Goal: Information Seeking & Learning: Check status

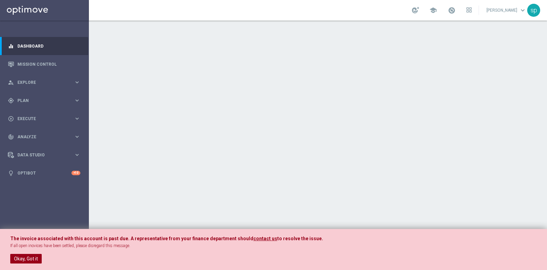
click at [31, 257] on button "Okay, Got it" at bounding box center [25, 259] width 31 height 10
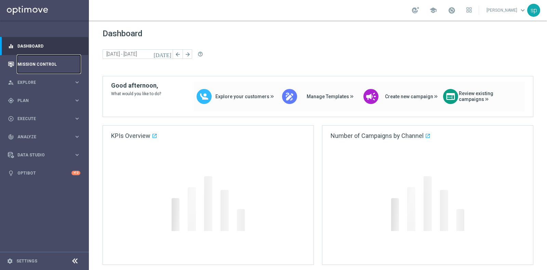
click at [47, 63] on link "Mission Control" at bounding box center [48, 64] width 63 height 18
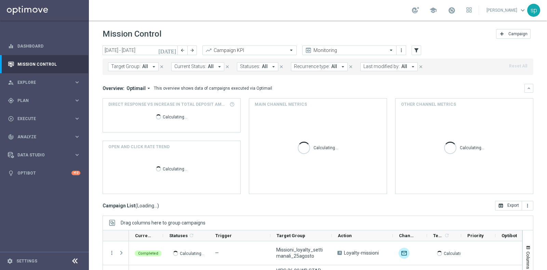
click at [125, 52] on input "25 Aug 2025 - 31 Aug 2025" at bounding box center [140, 50] width 75 height 10
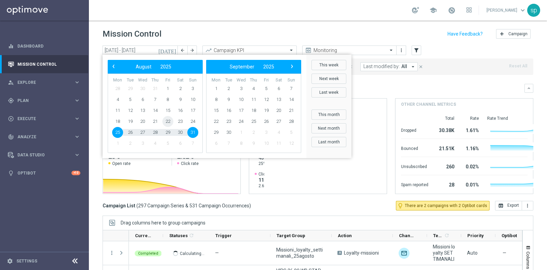
click at [168, 119] on span "22" at bounding box center [167, 121] width 11 height 11
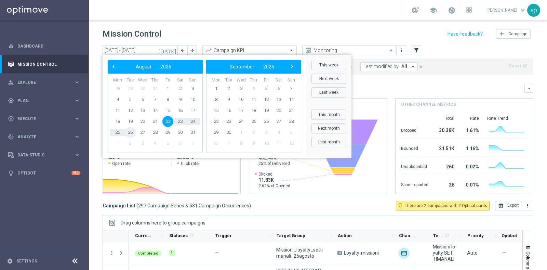
click at [133, 132] on span "26" at bounding box center [130, 132] width 11 height 11
type input "22 Aug 2025 - 26 Aug 2025"
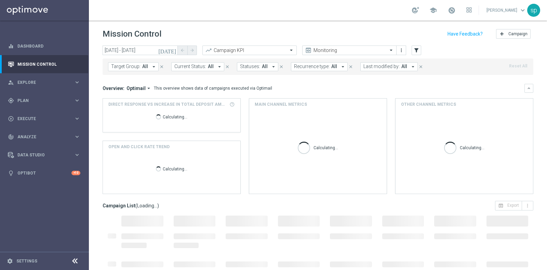
click at [382, 68] on span "Last modified by:" at bounding box center [382, 67] width 36 height 6
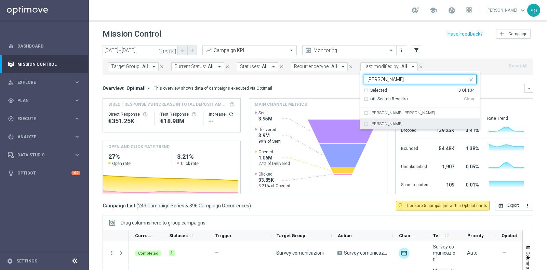
click at [383, 122] on label "[PERSON_NAME]" at bounding box center [387, 124] width 32 height 4
type input "sara"
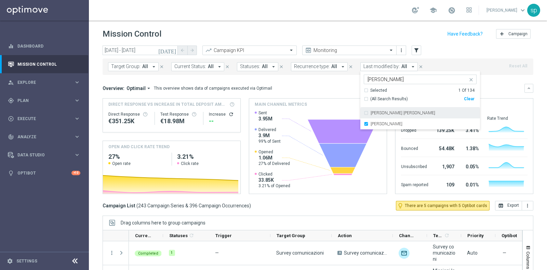
click at [338, 81] on mini-dashboard "Overview: Optimail arrow_drop_down This overview shows data of campaigns execut…" at bounding box center [318, 138] width 431 height 126
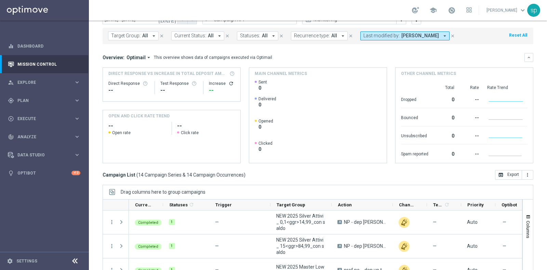
scroll to position [32, 0]
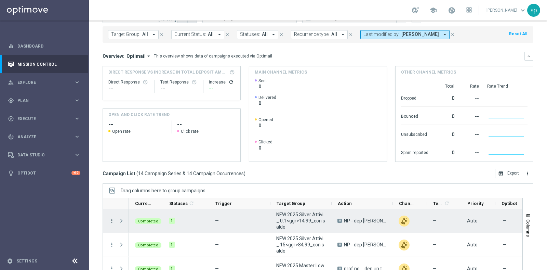
click at [112, 220] on icon "more_vert" at bounding box center [112, 221] width 6 height 6
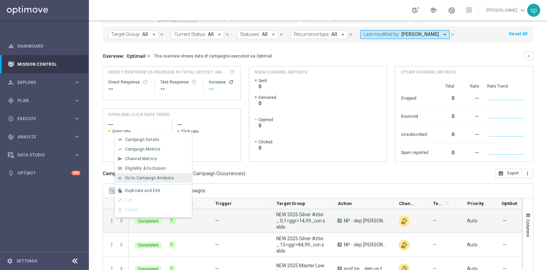
click at [148, 180] on span "Go to Campaign Analysis" at bounding box center [149, 177] width 49 height 5
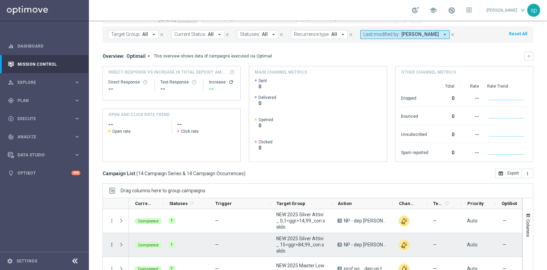
click at [110, 244] on icon "more_vert" at bounding box center [112, 244] width 6 height 6
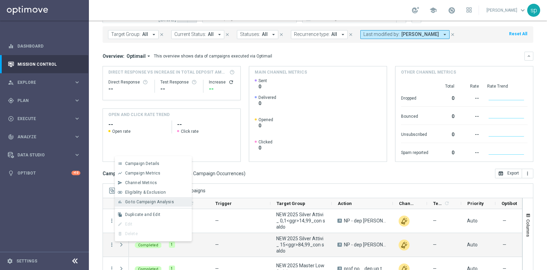
click at [140, 198] on div "bar_chart Go to Campaign Analysis" at bounding box center [153, 202] width 77 height 10
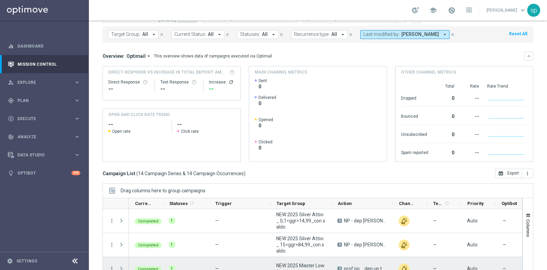
click at [110, 267] on icon "more_vert" at bounding box center [112, 268] width 6 height 6
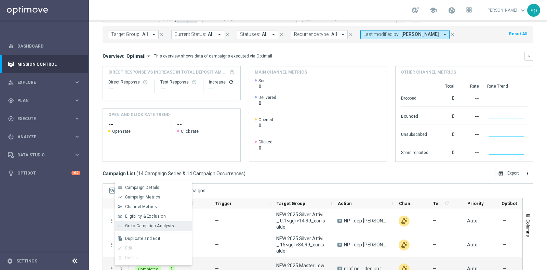
click at [149, 223] on span "Go to Campaign Analysis" at bounding box center [149, 225] width 49 height 5
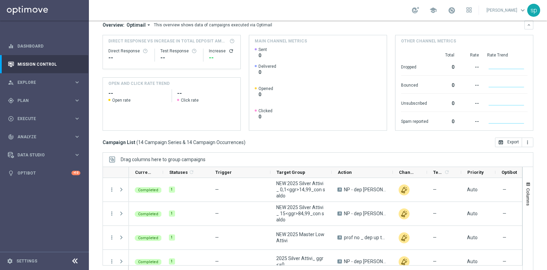
scroll to position [71, 0]
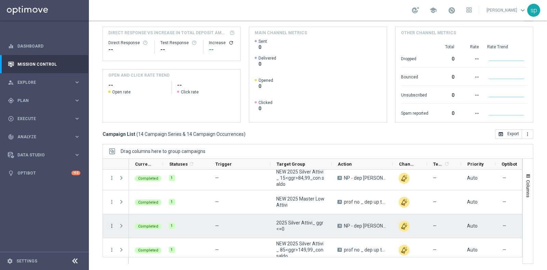
click at [113, 224] on icon "more_vert" at bounding box center [112, 226] width 6 height 6
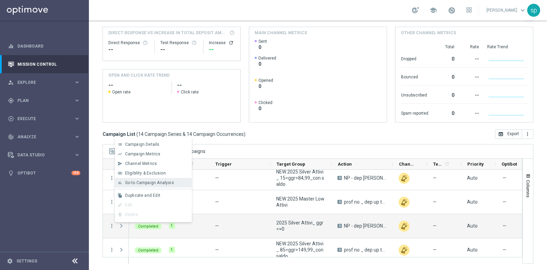
click at [155, 184] on span "Go to Campaign Analysis" at bounding box center [149, 182] width 49 height 5
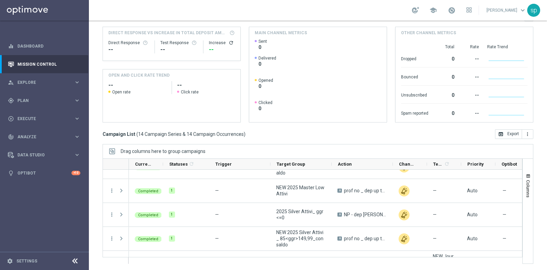
scroll to position [66, 0]
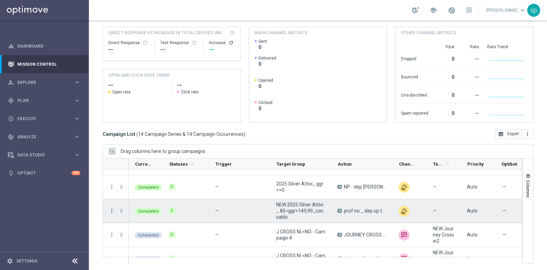
click at [114, 208] on icon "more_vert" at bounding box center [112, 211] width 6 height 6
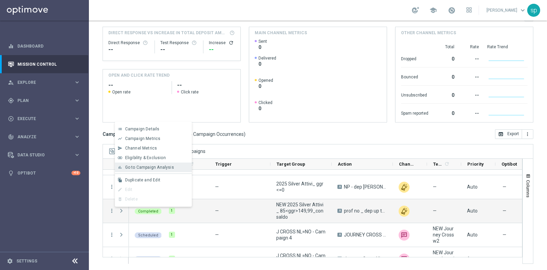
click at [152, 169] on span "Go to Campaign Analysis" at bounding box center [149, 167] width 49 height 5
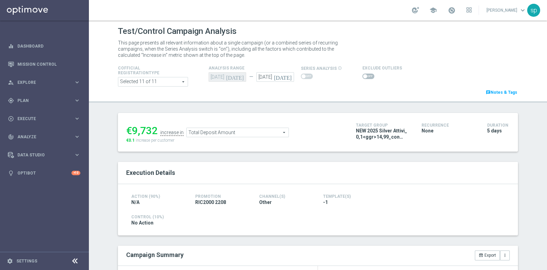
click at [364, 76] on span at bounding box center [369, 76] width 12 height 5
click at [364, 76] on input "checkbox" at bounding box center [369, 76] width 12 height 5
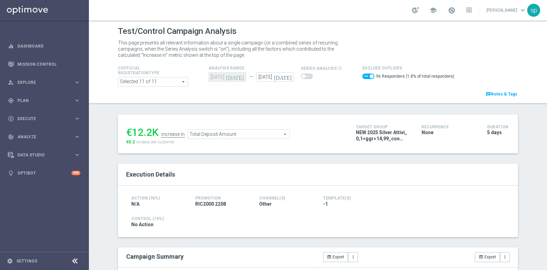
click at [262, 131] on span "Total Deposit Amount" at bounding box center [239, 134] width 102 height 9
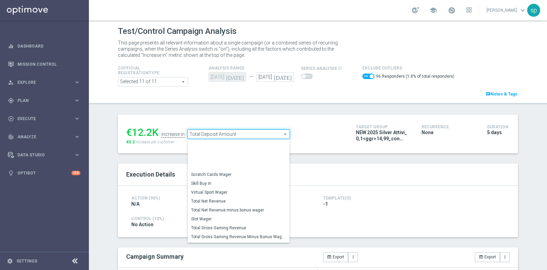
scroll to position [87, 0]
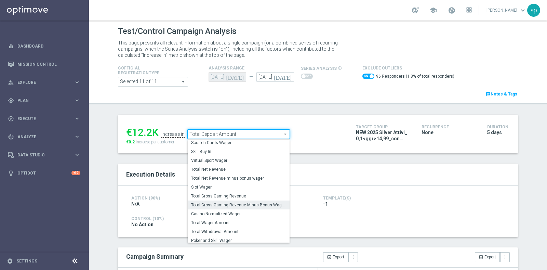
click at [267, 203] on span "Total Gross Gaming Revenue Minus Bonus Wagared" at bounding box center [238, 204] width 95 height 5
checkbox input "false"
type input "Total Gross Gaming Revenue Minus Bonus Wagared"
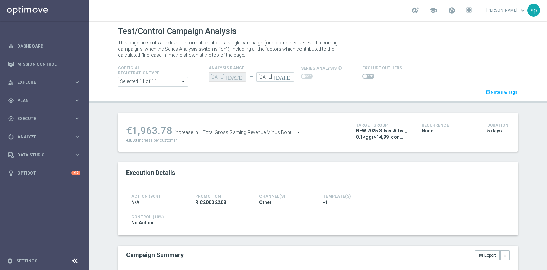
click at [365, 79] on div at bounding box center [383, 76] width 40 height 8
click at [366, 76] on span at bounding box center [369, 76] width 12 height 5
click at [366, 76] on input "checkbox" at bounding box center [369, 76] width 12 height 5
checkbox input "true"
click at [363, 76] on span at bounding box center [365, 76] width 4 height 4
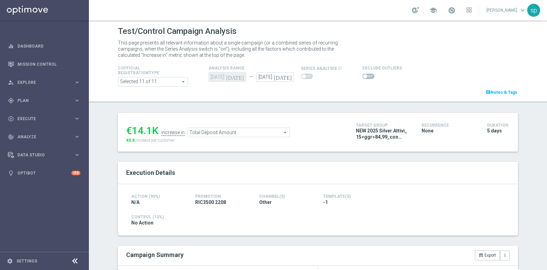
click at [363, 76] on input "checkbox" at bounding box center [369, 76] width 12 height 5
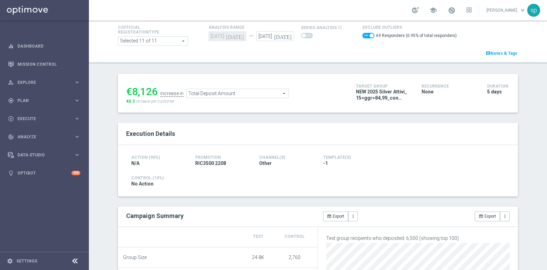
scroll to position [21, 0]
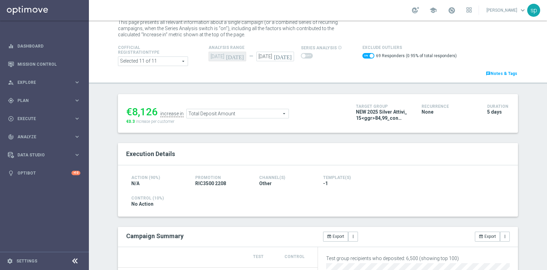
click at [249, 115] on span "Total Deposit Amount" at bounding box center [238, 113] width 102 height 9
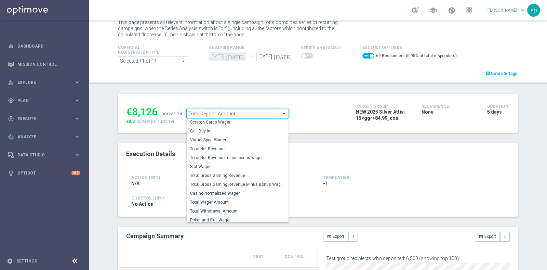
scroll to position [98, 0]
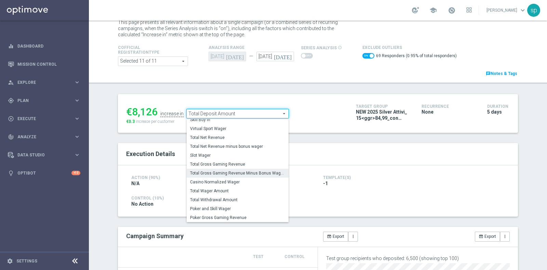
click at [258, 172] on span "Total Gross Gaming Revenue Minus Bonus Wagared" at bounding box center [237, 172] width 95 height 5
checkbox input "false"
type input "Total Gross Gaming Revenue Minus Bonus Wagared"
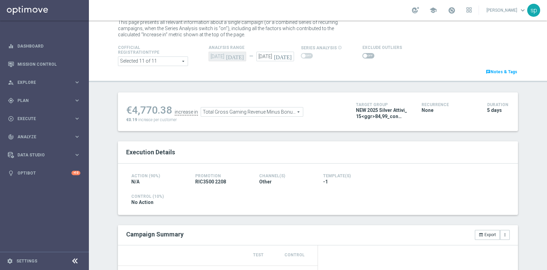
click at [366, 55] on span at bounding box center [369, 55] width 12 height 5
click at [366, 55] on input "checkbox" at bounding box center [369, 55] width 12 height 5
checkbox input "true"
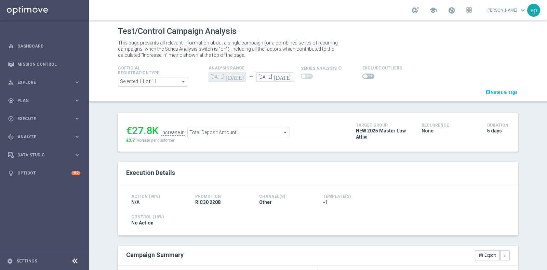
click at [364, 74] on span at bounding box center [369, 76] width 12 height 5
click at [364, 74] on input "checkbox" at bounding box center [369, 76] width 12 height 5
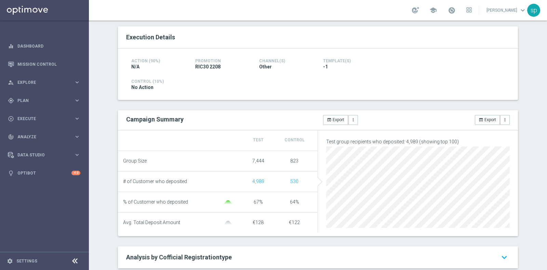
scroll to position [36, 0]
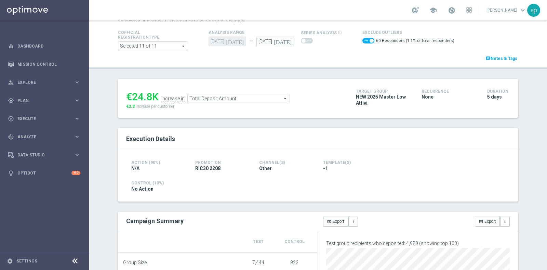
click at [262, 96] on span "Total Deposit Amount" at bounding box center [239, 98] width 102 height 9
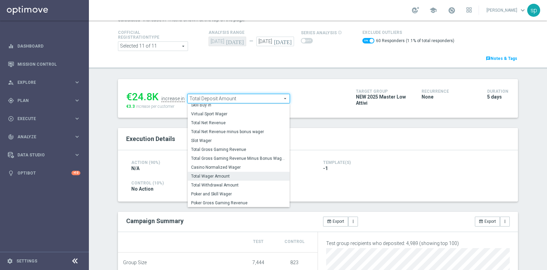
scroll to position [98, 0]
click at [259, 157] on span "Total Gross Gaming Revenue Minus Bonus Wagared" at bounding box center [238, 157] width 95 height 5
checkbox input "false"
type input "Total Gross Gaming Revenue Minus Bonus Wagared"
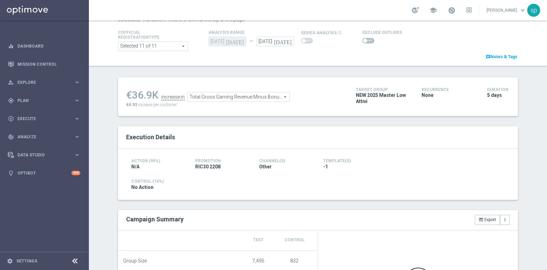
click at [365, 41] on span at bounding box center [369, 40] width 12 height 5
click at [365, 41] on input "checkbox" at bounding box center [369, 40] width 12 height 5
checkbox input "true"
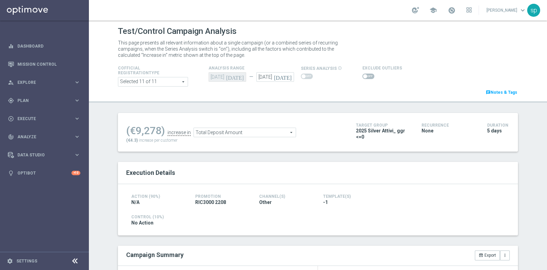
click at [366, 75] on span at bounding box center [369, 76] width 12 height 5
click at [366, 75] on input "checkbox" at bounding box center [369, 76] width 12 height 5
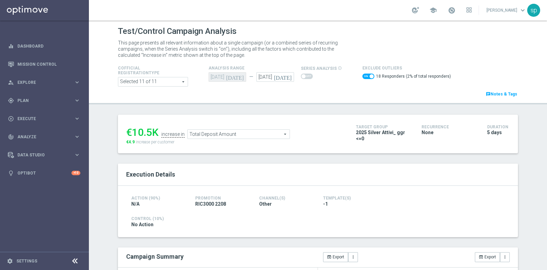
click at [240, 133] on span "Total Deposit Amount" at bounding box center [239, 134] width 102 height 9
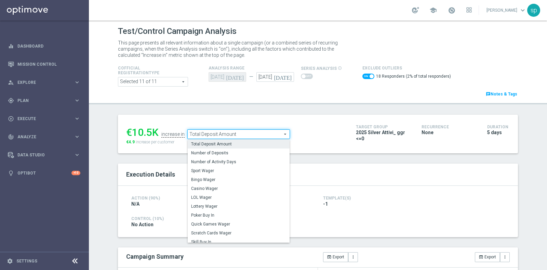
click at [439, 105] on div "Test/Control Campaign Analysis This page presents all relevant information abou…" at bounding box center [318, 145] width 458 height 249
checkbox input "false"
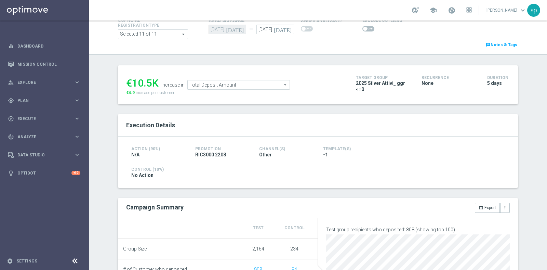
scroll to position [45, 0]
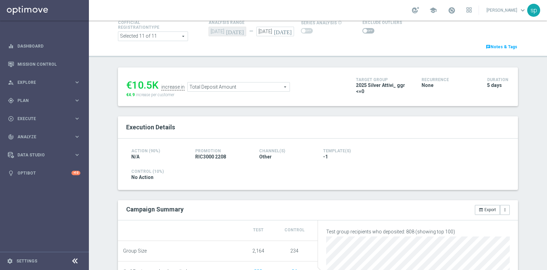
click at [278, 86] on span "Total Deposit Amount" at bounding box center [239, 86] width 102 height 9
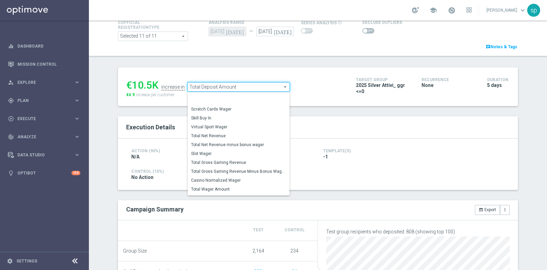
scroll to position [87, 0]
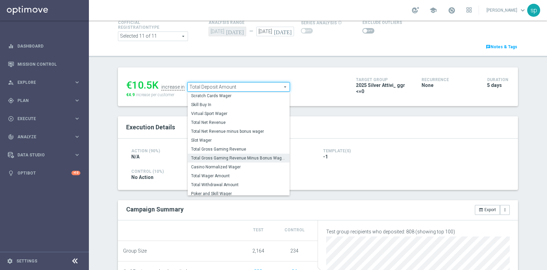
click at [262, 157] on span "Total Gross Gaming Revenue Minus Bonus Wagared" at bounding box center [238, 157] width 95 height 5
type input "Total Gross Gaming Revenue Minus Bonus Wagared"
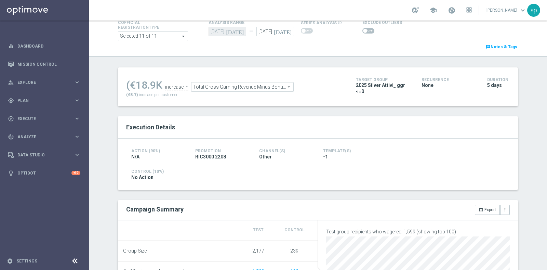
click at [363, 30] on span at bounding box center [365, 31] width 4 height 4
click at [363, 30] on input "checkbox" at bounding box center [369, 30] width 12 height 5
checkbox input "true"
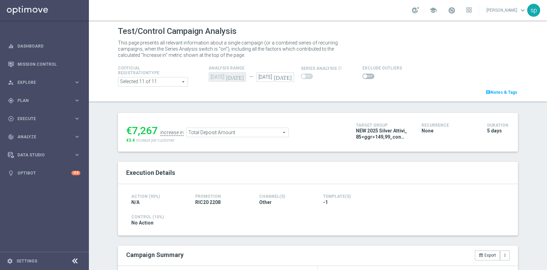
click at [364, 75] on span at bounding box center [369, 76] width 12 height 5
click at [364, 75] on input "checkbox" at bounding box center [369, 76] width 12 height 5
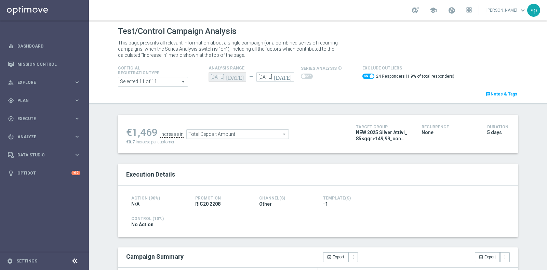
click at [221, 132] on span "Total Deposit Amount" at bounding box center [238, 134] width 102 height 9
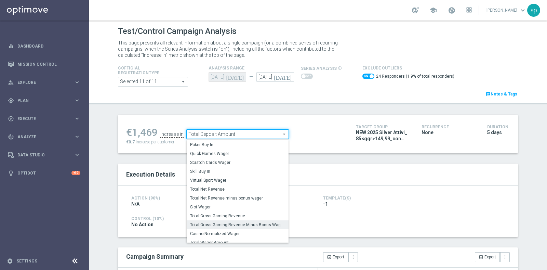
scroll to position [66, 0]
click at [249, 222] on label "Total Gross Gaming Revenue Minus Bonus Wagared" at bounding box center [238, 226] width 102 height 9
checkbox input "false"
type input "Total Gross Gaming Revenue Minus Bonus Wagared"
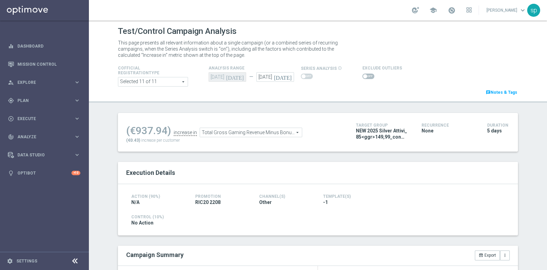
click at [365, 75] on span at bounding box center [369, 76] width 12 height 5
click at [365, 75] on input "checkbox" at bounding box center [369, 76] width 12 height 5
checkbox input "true"
